Goal: Information Seeking & Learning: Stay updated

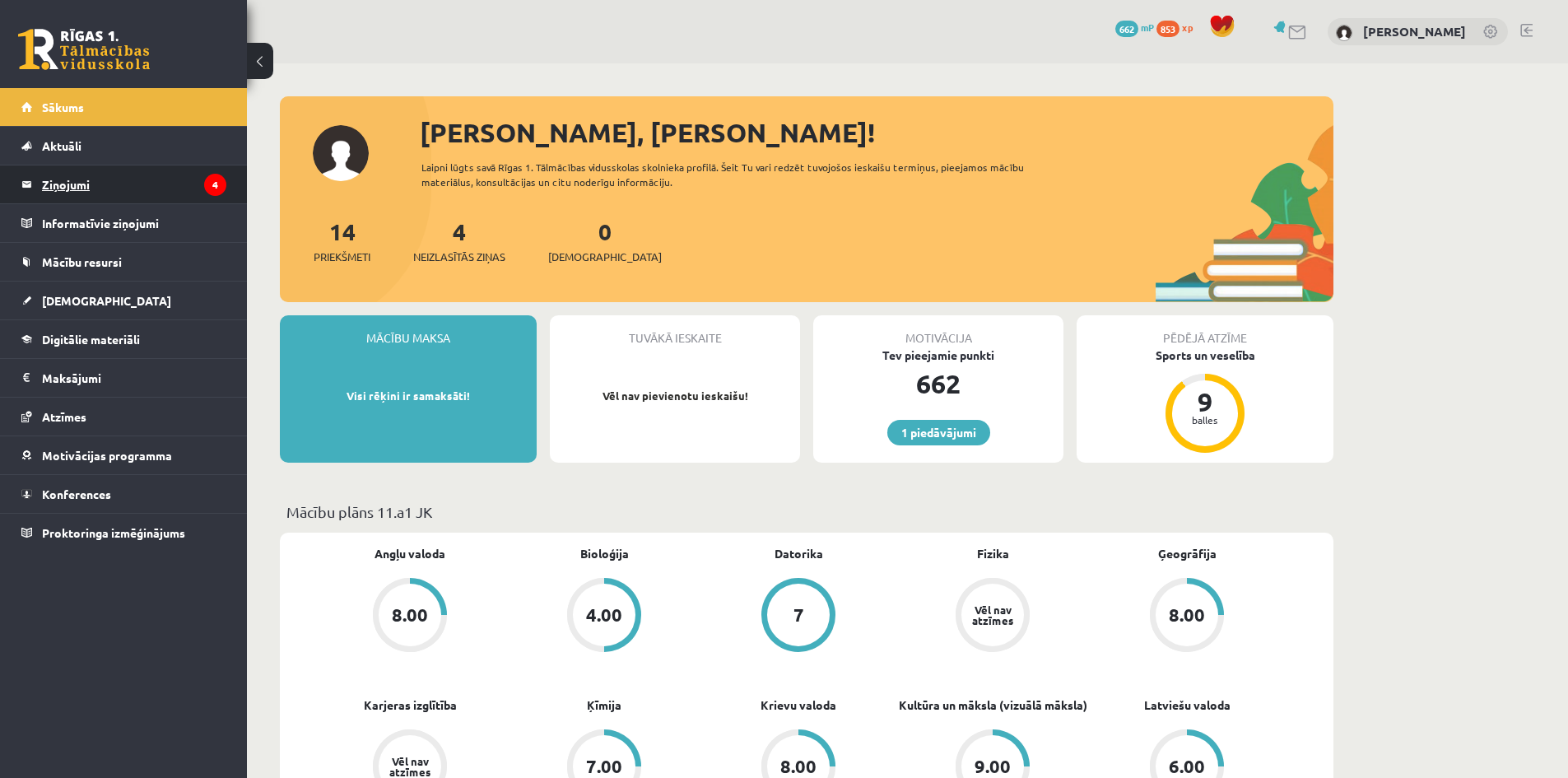
click at [165, 191] on legend "Ziņojumi 4" at bounding box center [134, 185] width 185 height 38
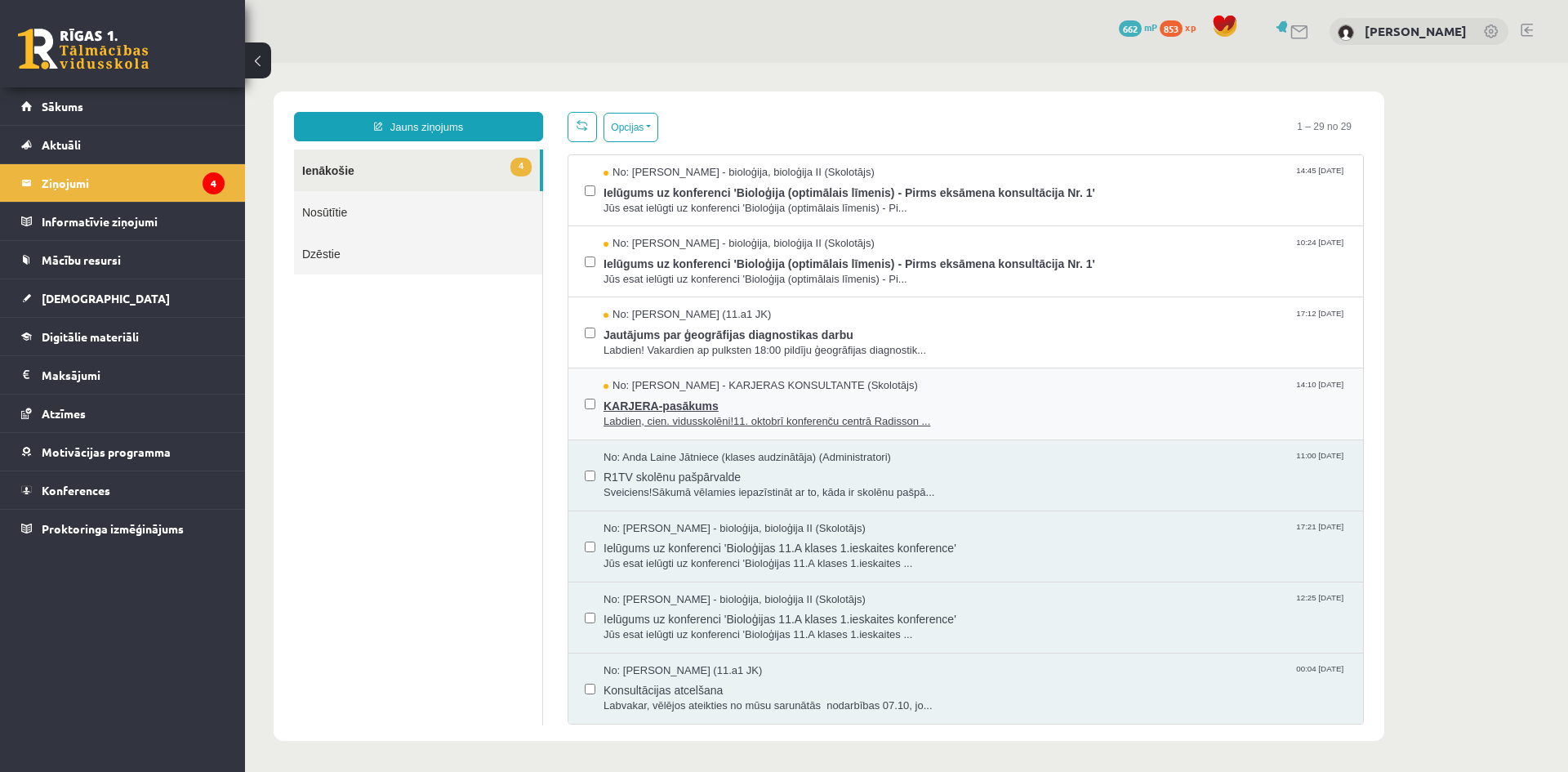
click at [663, 395] on span "KARJERA-pasākums" at bounding box center [974, 404] width 743 height 21
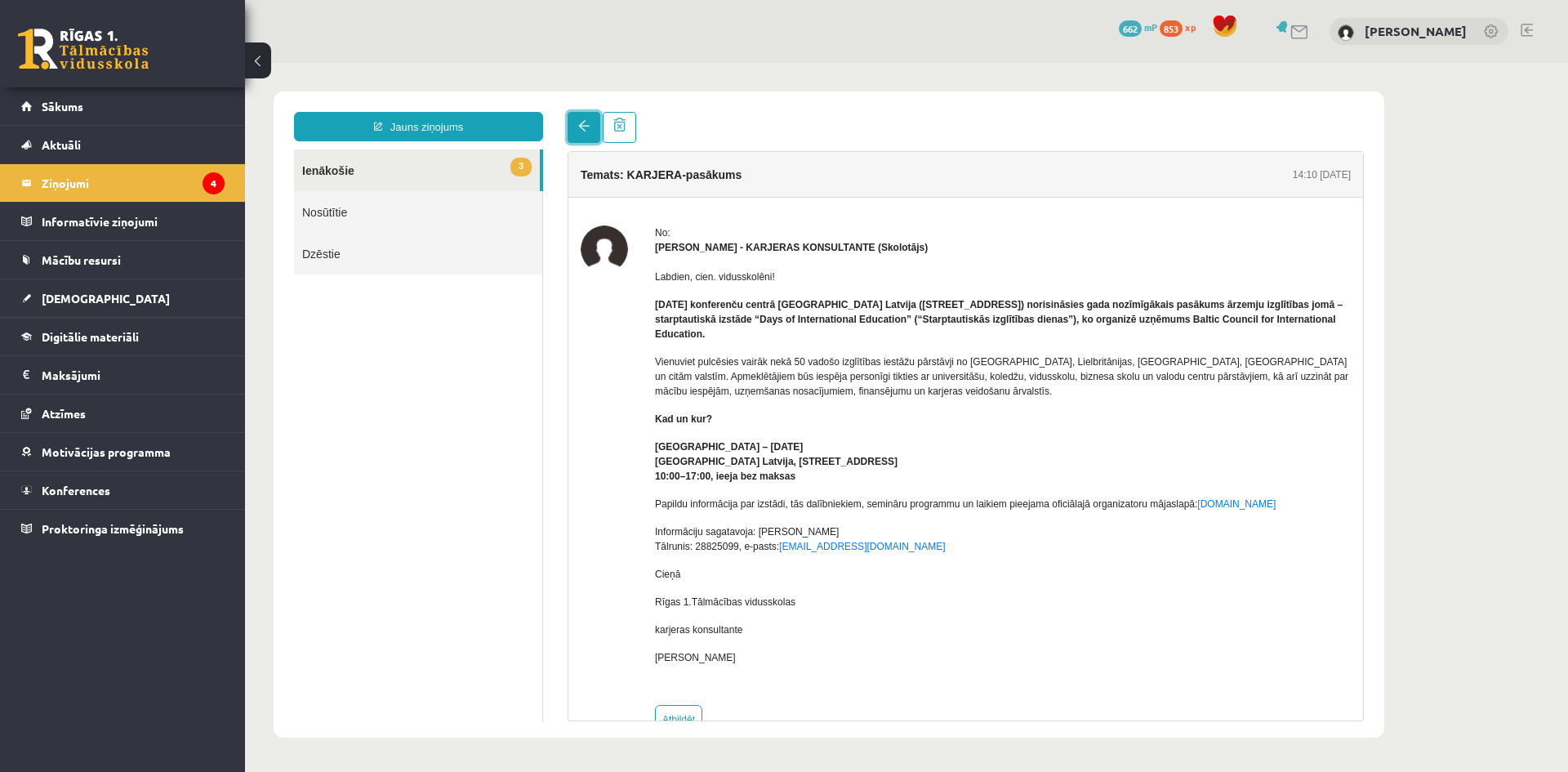
click at [586, 120] on link at bounding box center [584, 127] width 33 height 31
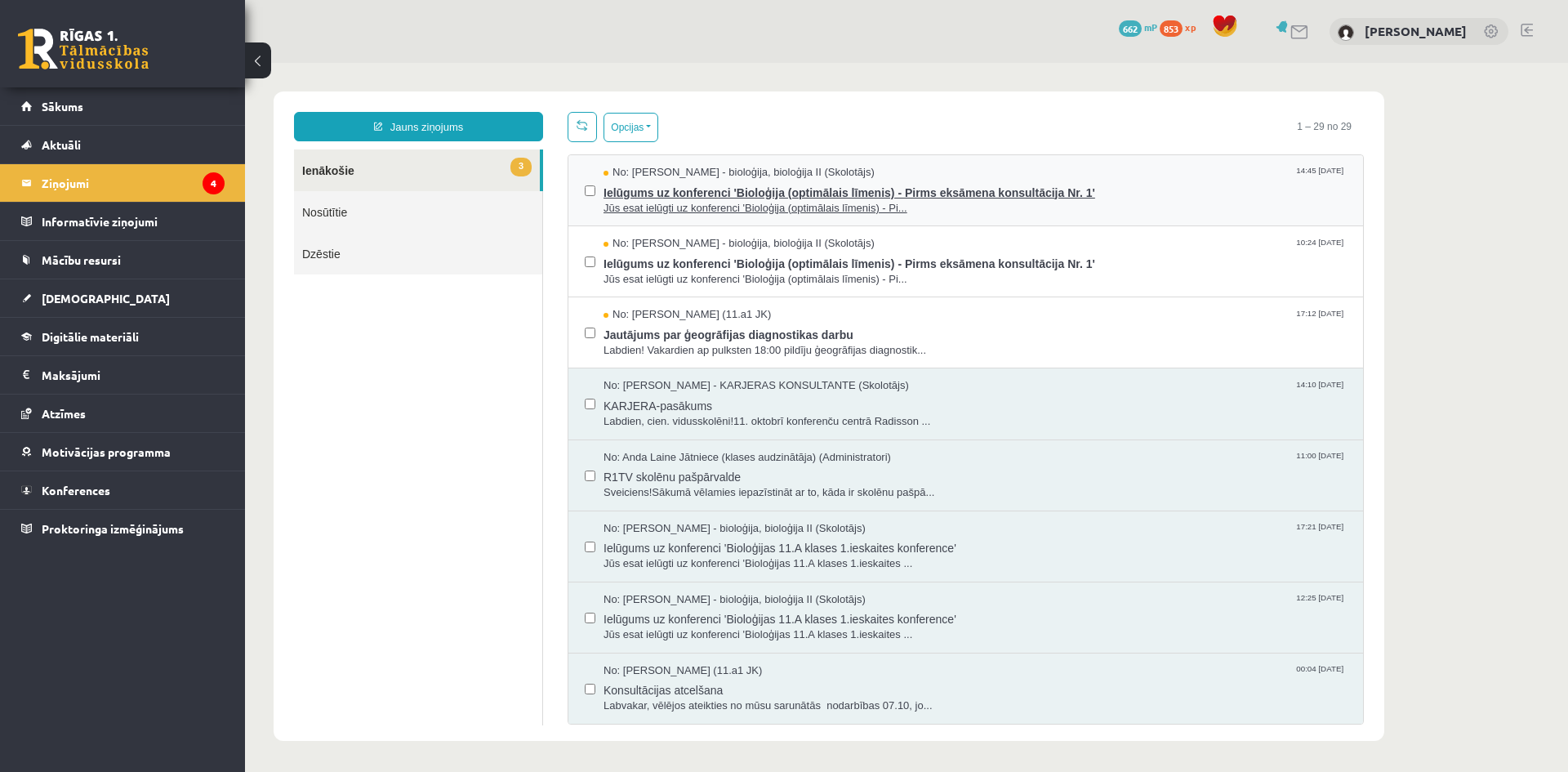
click at [650, 185] on span "Ielūgums uz konferenci 'Bioloģija (optimālais līmenis) - Pirms eksāmena konsult…" at bounding box center [974, 190] width 743 height 21
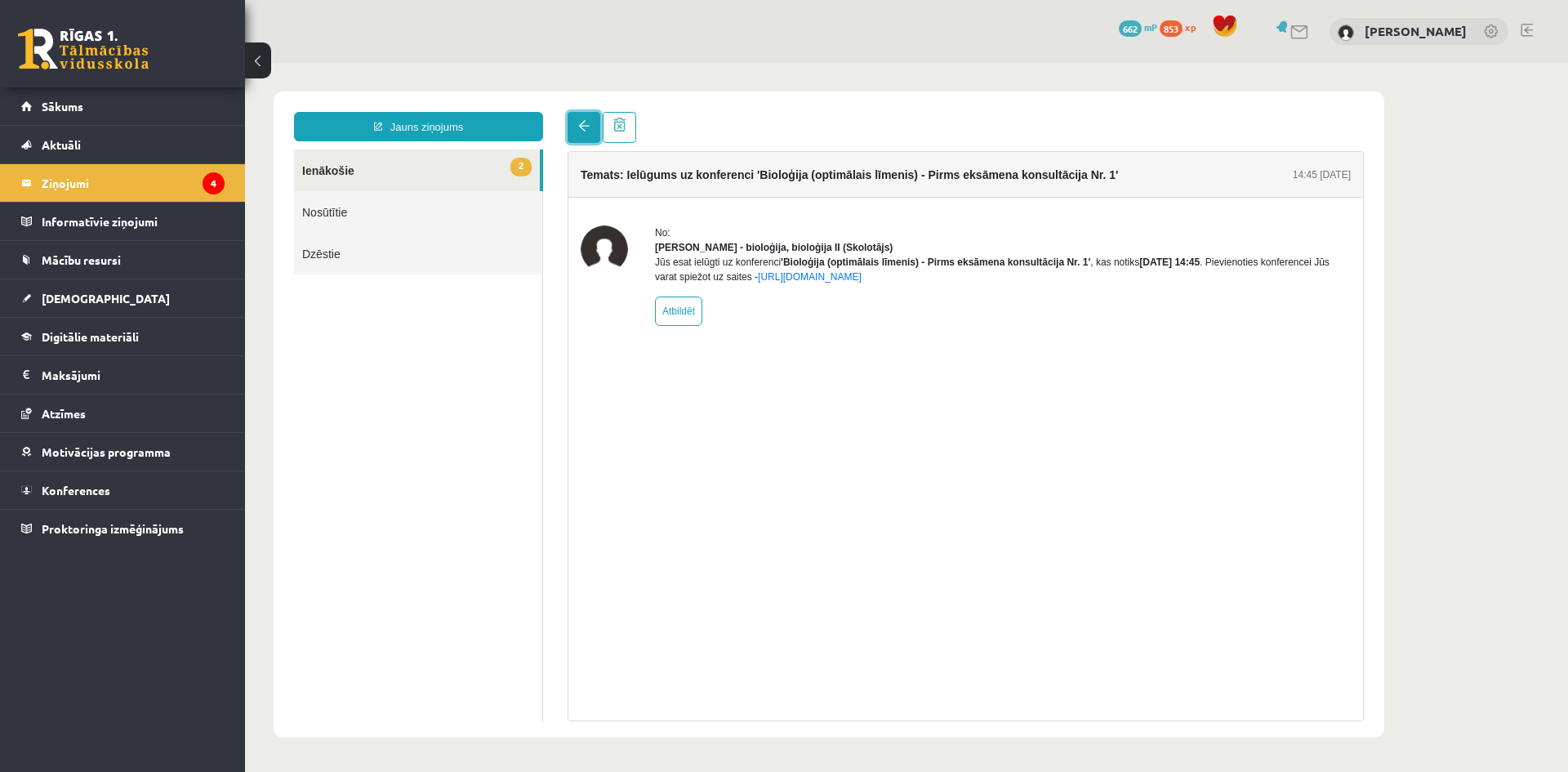
click at [579, 123] on span at bounding box center [584, 126] width 12 height 12
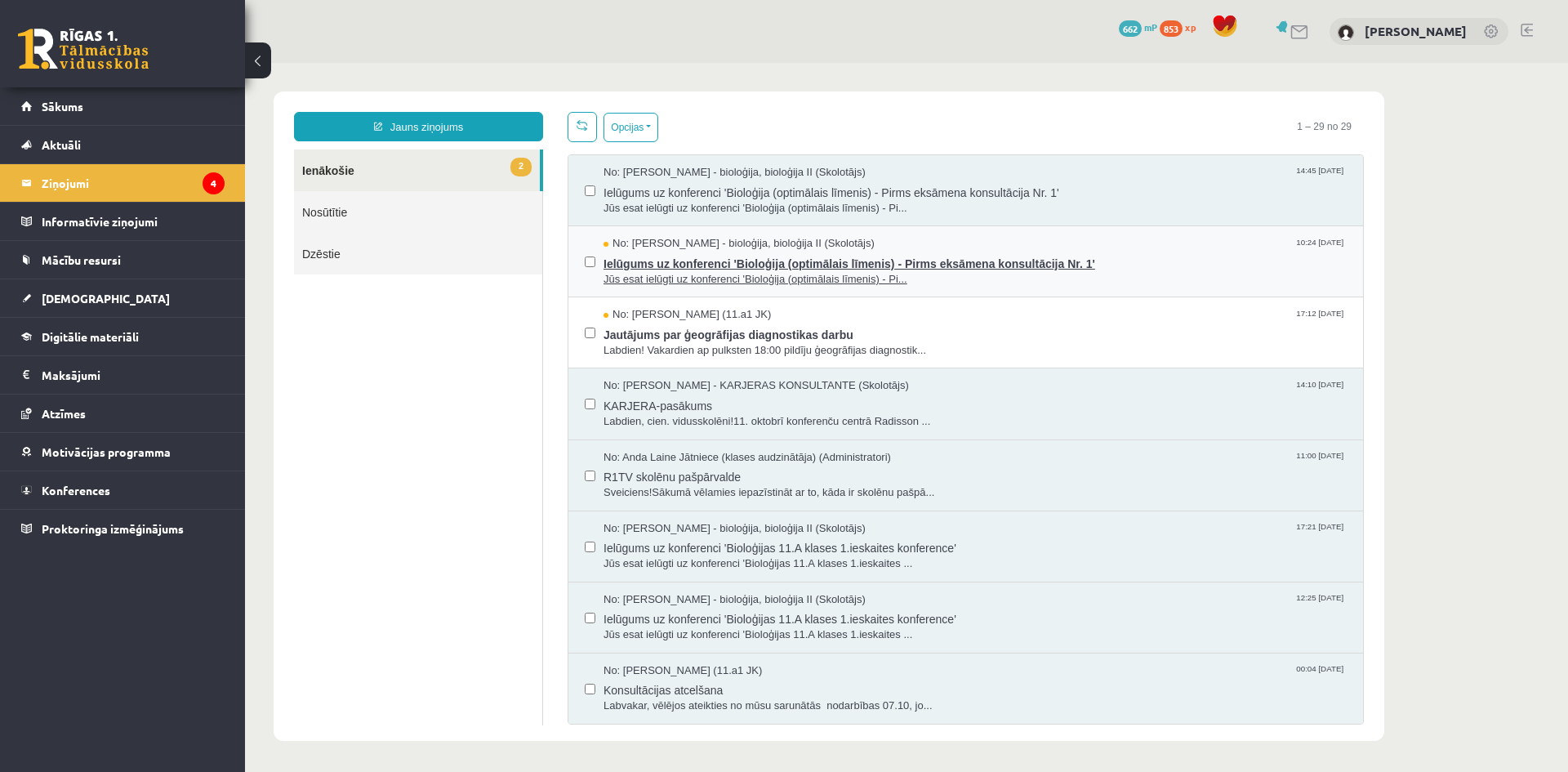
click at [650, 259] on span "Ielūgums uz konferenci 'Bioloģija (optimālais līmenis) - Pirms eksāmena konsult…" at bounding box center [974, 261] width 743 height 21
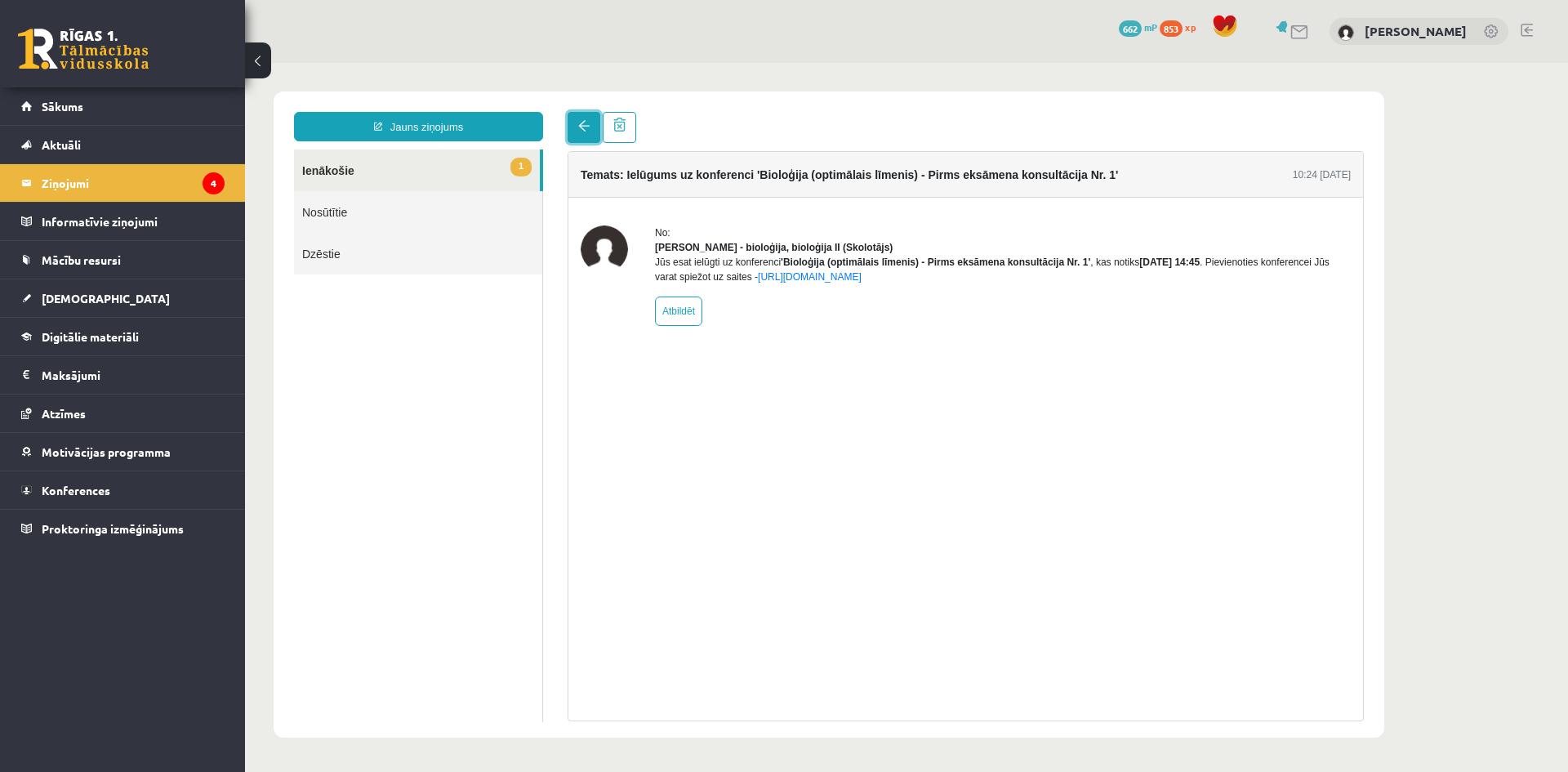
click at [594, 134] on link at bounding box center [584, 127] width 33 height 31
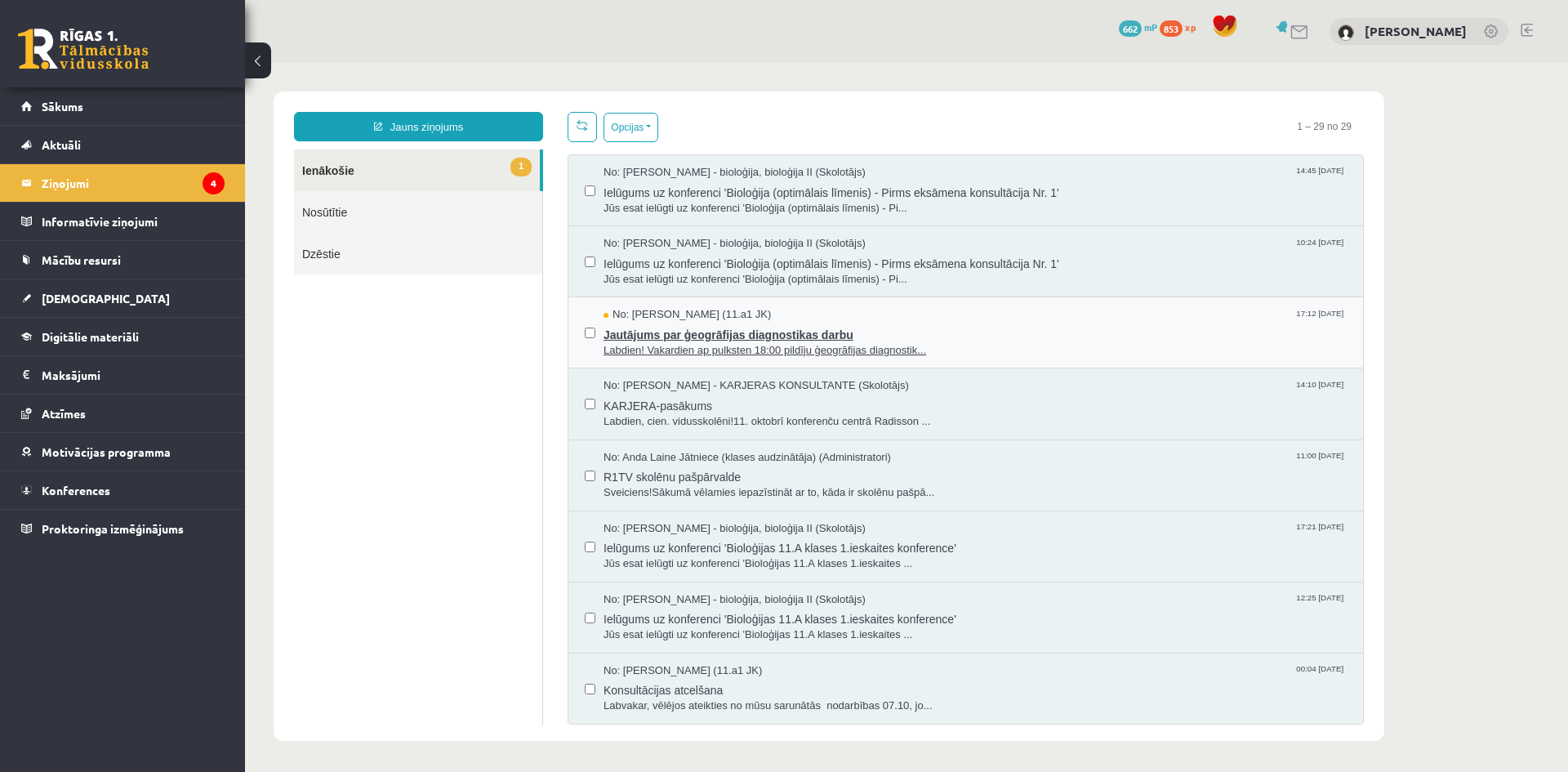
click at [652, 339] on span "Jautājums par ģeogrāfijas diagnostikas darbu" at bounding box center [974, 333] width 743 height 21
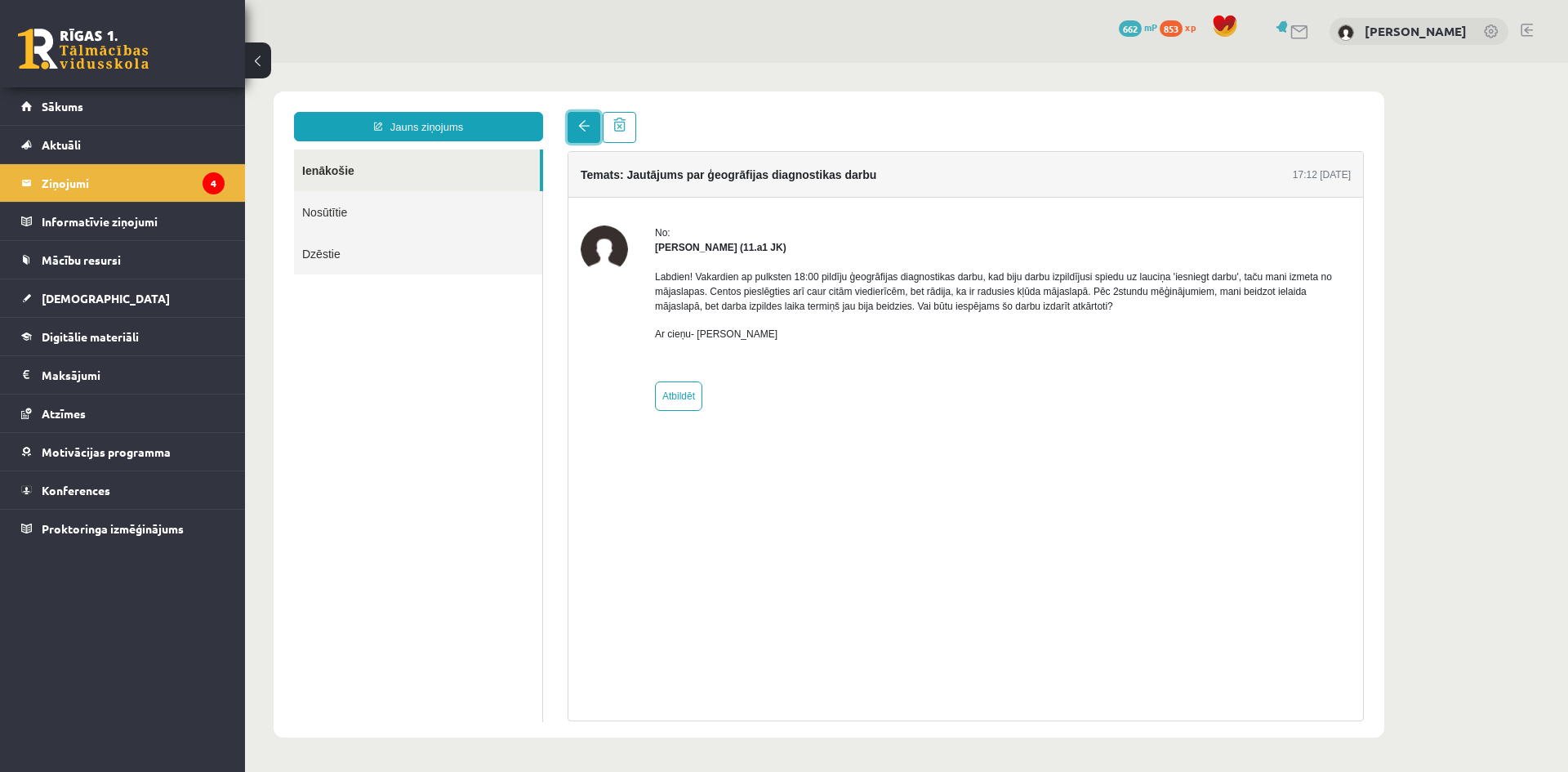
click at [587, 129] on span at bounding box center [584, 126] width 12 height 12
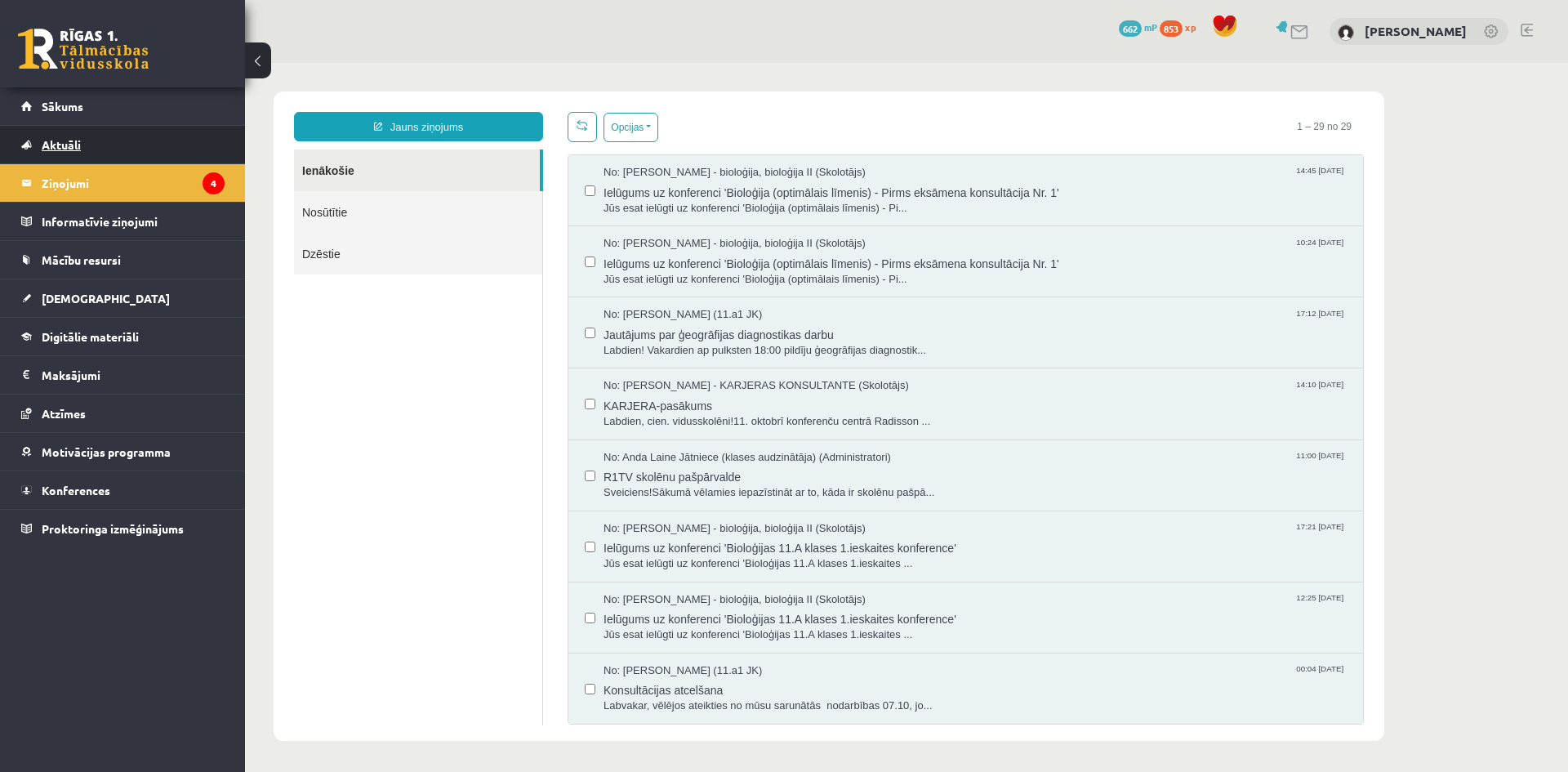
click at [141, 144] on link "Aktuāli" at bounding box center [123, 145] width 204 height 38
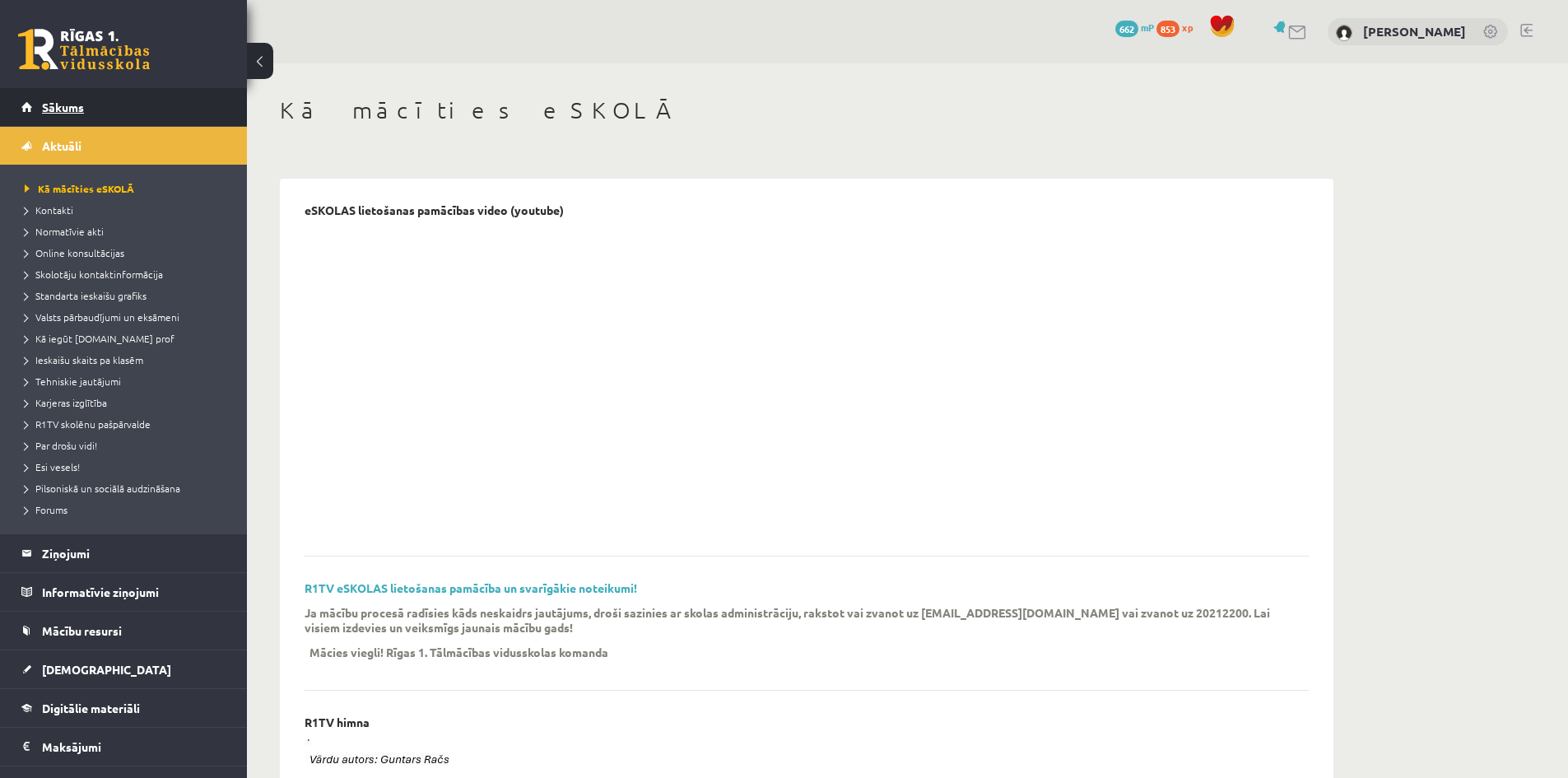
click at [86, 103] on link "Sākums" at bounding box center [124, 107] width 205 height 38
